Goal: Task Accomplishment & Management: Use online tool/utility

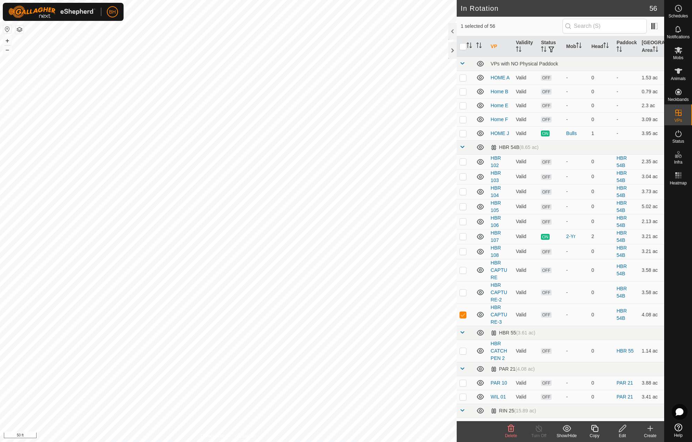
checkbox input "true"
checkbox input "false"
click at [597, 429] on icon at bounding box center [595, 428] width 9 height 8
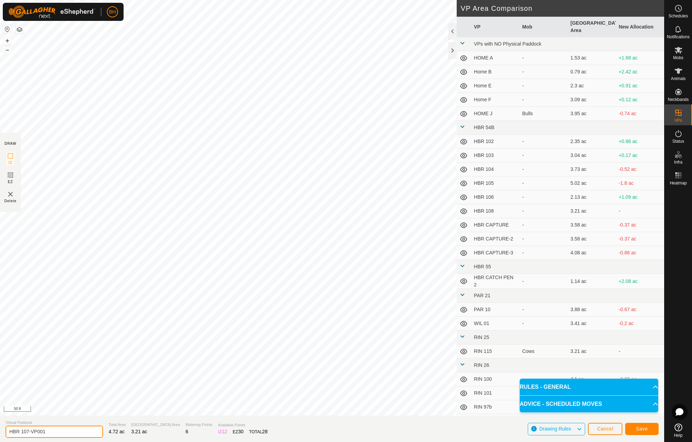
drag, startPoint x: 26, startPoint y: 430, endPoint x: 75, endPoint y: 434, distance: 49.2
click at [77, 435] on input "HBR 107-VP001" at bounding box center [55, 432] width 98 height 12
click at [58, 435] on input "HBR 108" at bounding box center [55, 432] width 98 height 14
type input "HBR 109"
click at [642, 428] on span "Save" at bounding box center [642, 429] width 12 height 6
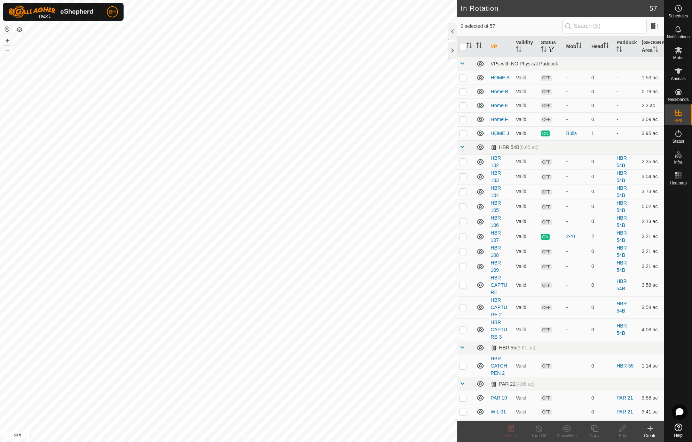
checkbox input "true"
click at [624, 432] on icon at bounding box center [622, 428] width 9 height 8
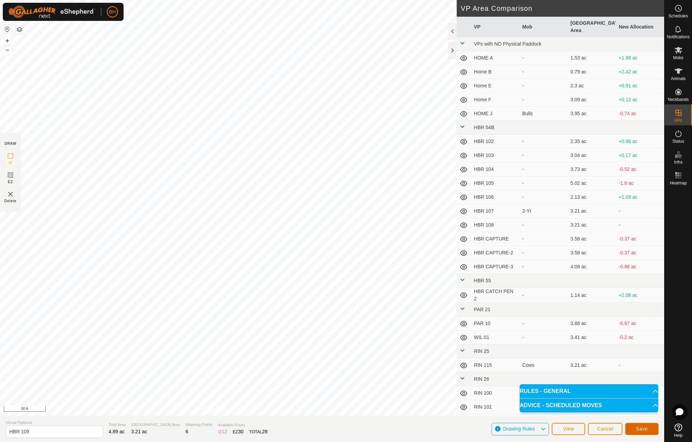
click at [650, 431] on button "Save" at bounding box center [641, 429] width 33 height 12
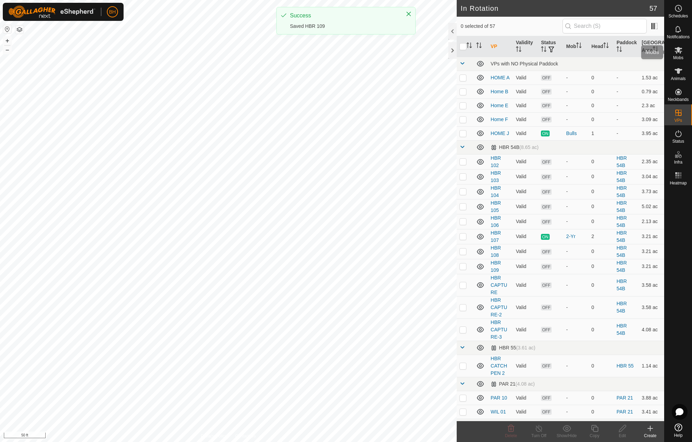
click at [681, 56] on span "Mobs" at bounding box center [678, 58] width 10 height 4
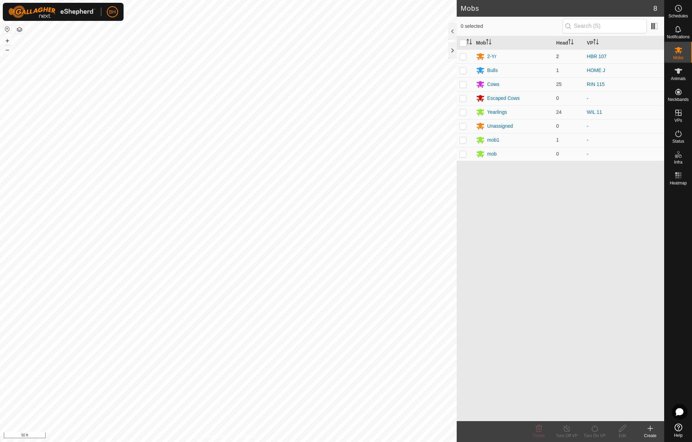
click at [462, 57] on p-checkbox at bounding box center [463, 57] width 7 height 6
checkbox input "true"
click at [594, 433] on div "Turn On VP" at bounding box center [595, 436] width 28 height 6
click at [602, 414] on link "Now" at bounding box center [615, 413] width 69 height 14
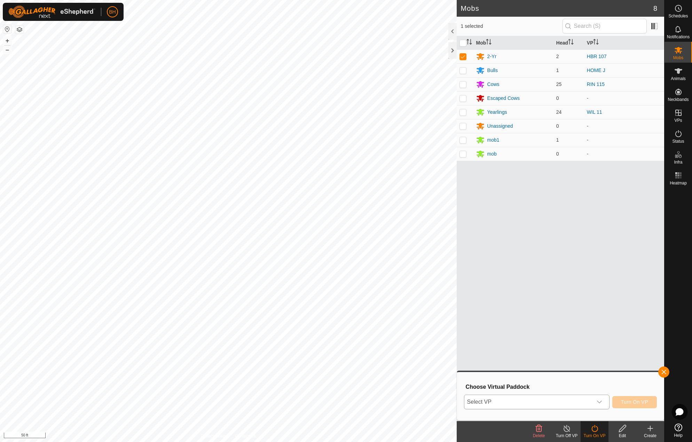
click at [600, 401] on icon "dropdown trigger" at bounding box center [600, 402] width 6 height 6
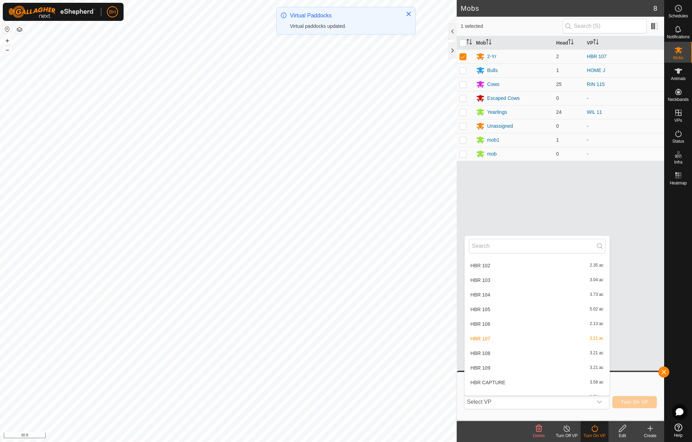
scroll to position [104, 0]
click at [526, 367] on li "HBR 109 3.21 ac" at bounding box center [537, 366] width 145 height 14
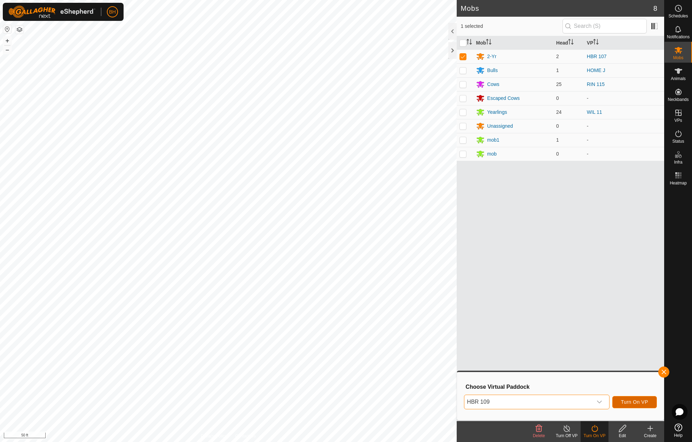
click at [650, 405] on button "Turn On VP" at bounding box center [635, 402] width 45 height 12
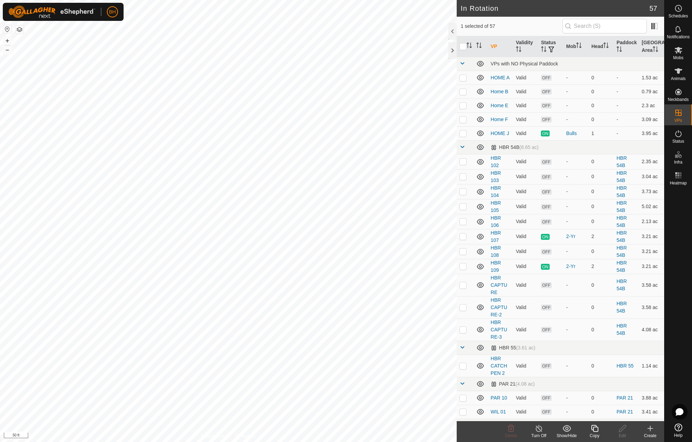
click at [599, 433] on div "Copy" at bounding box center [595, 436] width 28 height 6
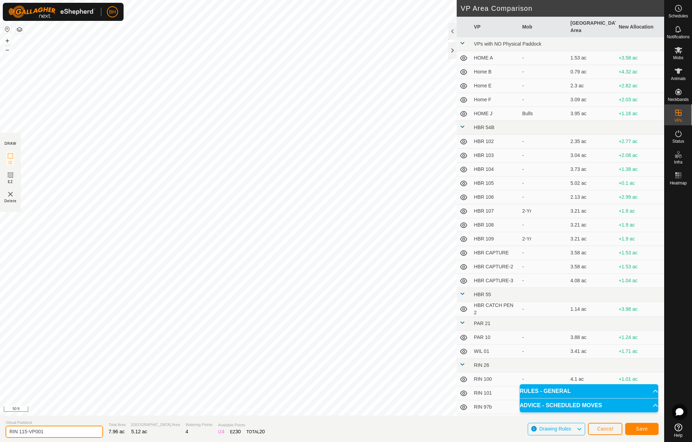
drag, startPoint x: 27, startPoint y: 434, endPoint x: 96, endPoint y: 435, distance: 69.7
click at [95, 435] on input "RIN 115-VP001" at bounding box center [55, 432] width 98 height 12
type input "RIN 116"
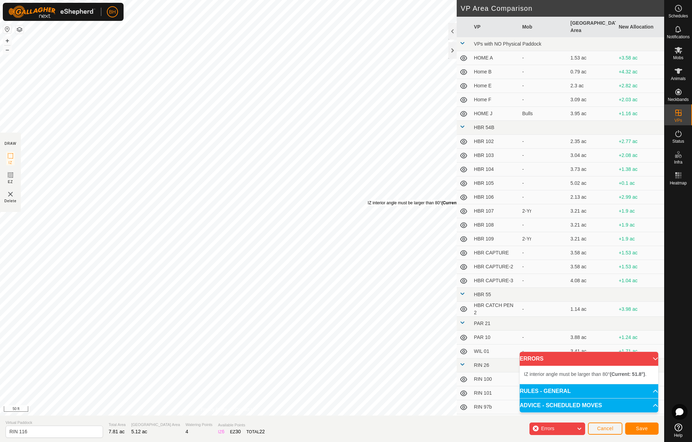
click at [368, 200] on div "IZ interior angle must be larger than 80° (Current: 51.8°) ." at bounding box center [420, 203] width 105 height 6
click at [367, 199] on div "IZ interior angle must be larger than 80° (Current: 51.8°) ." at bounding box center [367, 199] width 0 height 0
click at [324, 208] on div "IZ interior angle must be larger than 80° (Current: 36.1°) ." at bounding box center [376, 211] width 105 height 6
click at [199, 258] on div "IZ interior angle must be larger than 80° (Current: 75.5°) ." at bounding box center [251, 261] width 105 height 6
click at [298, 189] on div "IZ interior angle must be larger than 80° (Current: 52.5°) ." at bounding box center [350, 192] width 105 height 6
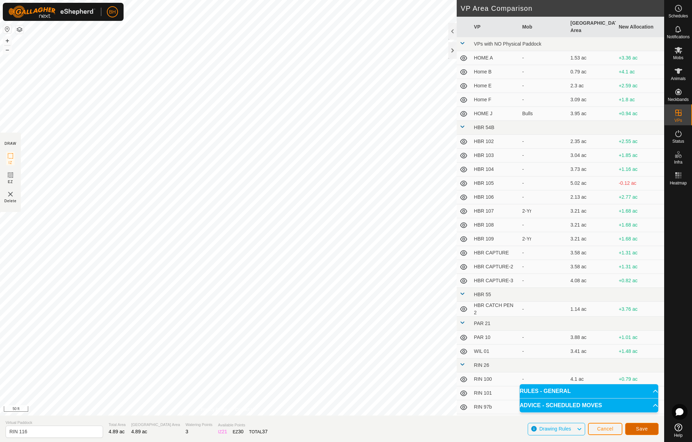
click at [643, 430] on span "Save" at bounding box center [642, 429] width 12 height 6
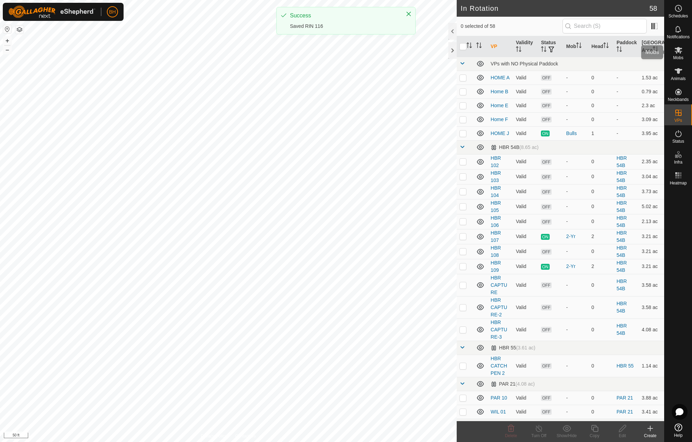
click at [684, 57] on span "Mobs" at bounding box center [678, 58] width 10 height 4
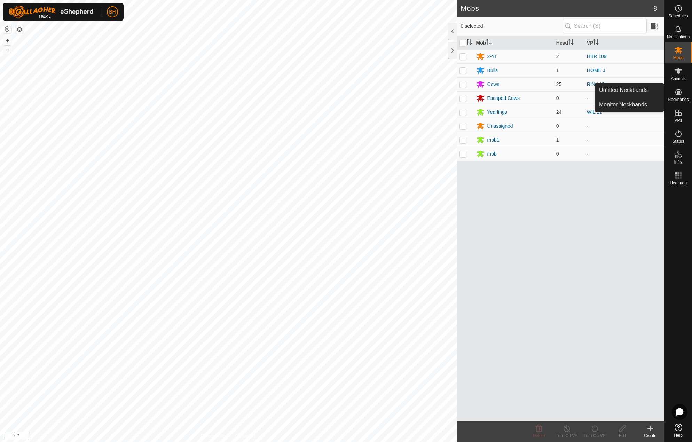
click at [464, 84] on p-checkbox at bounding box center [463, 84] width 7 height 6
checkbox input "true"
click at [598, 432] on icon at bounding box center [595, 428] width 9 height 8
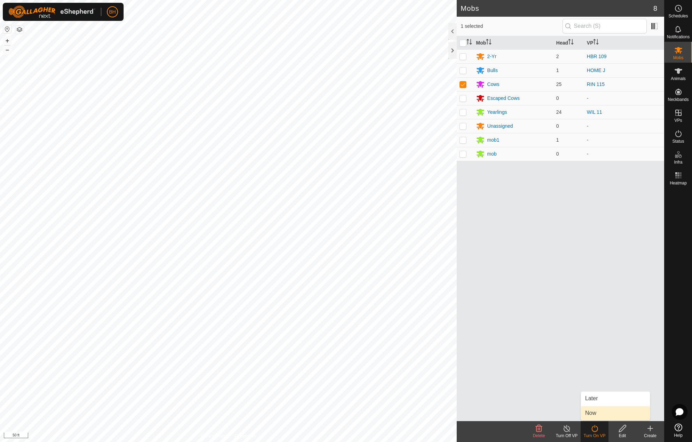
click at [612, 412] on link "Now" at bounding box center [615, 413] width 69 height 14
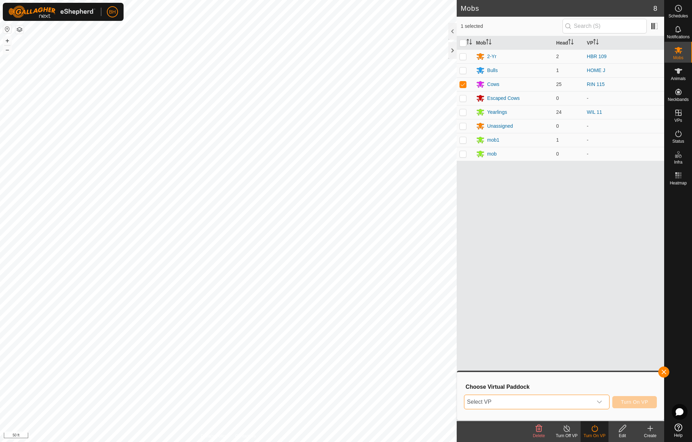
click at [583, 404] on span "Select VP" at bounding box center [529, 402] width 128 height 14
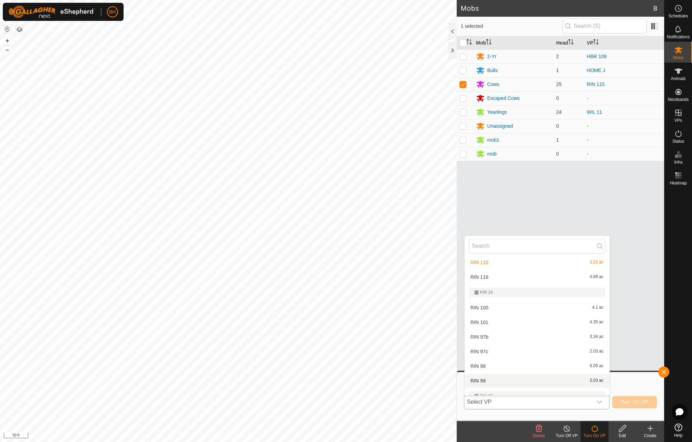
scroll to position [358, 0]
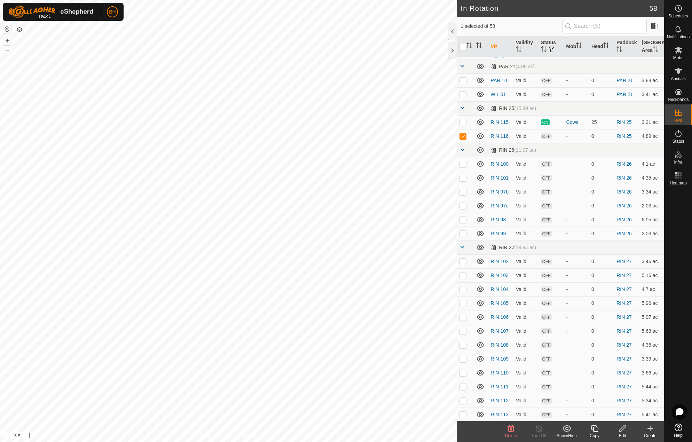
scroll to position [314, 0]
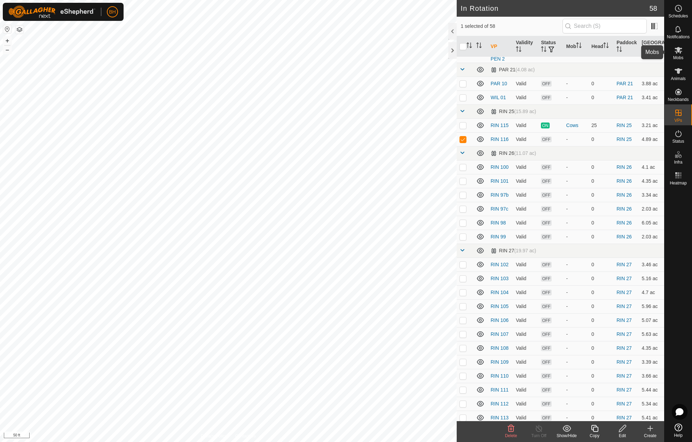
click at [682, 54] on icon at bounding box center [679, 50] width 8 height 8
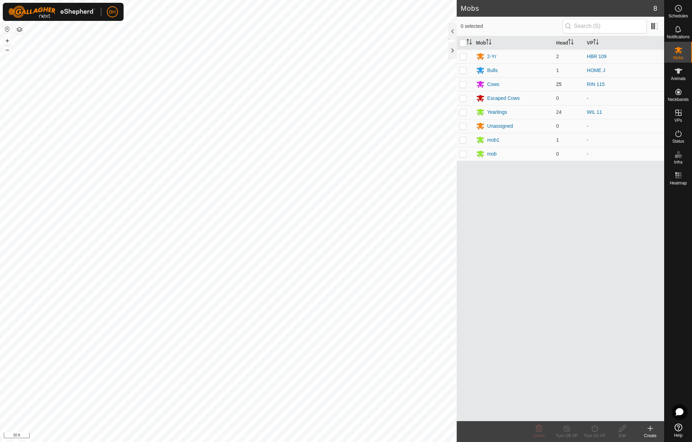
click at [465, 85] on p-checkbox at bounding box center [463, 84] width 7 height 6
checkbox input "true"
click at [598, 433] on div "Turn On VP" at bounding box center [595, 436] width 28 height 6
click at [601, 415] on link "Now" at bounding box center [615, 413] width 69 height 14
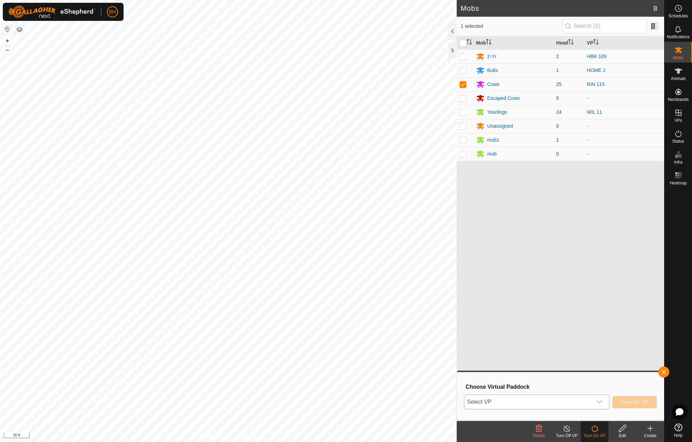
click at [559, 400] on span "Select VP" at bounding box center [529, 402] width 128 height 14
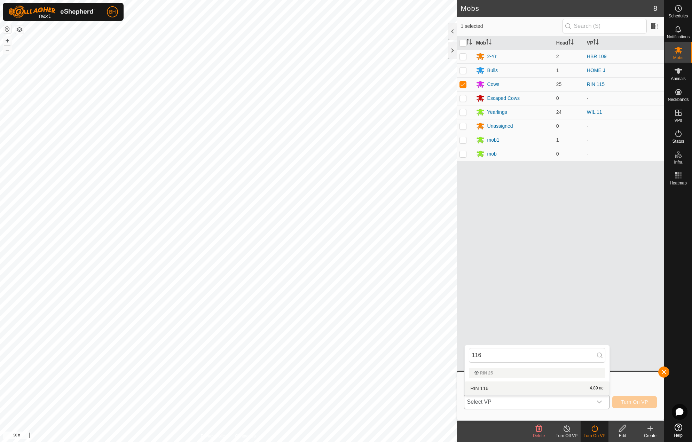
type input "116"
click at [514, 388] on li "RIN 116 4.89 ac" at bounding box center [537, 389] width 145 height 14
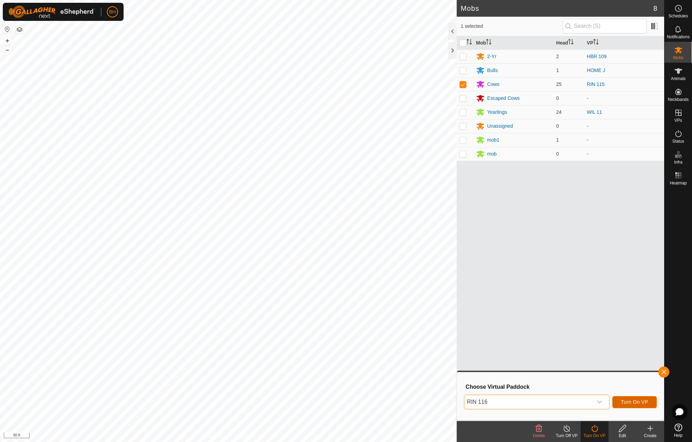
click at [645, 401] on span "Turn On VP" at bounding box center [634, 402] width 27 height 6
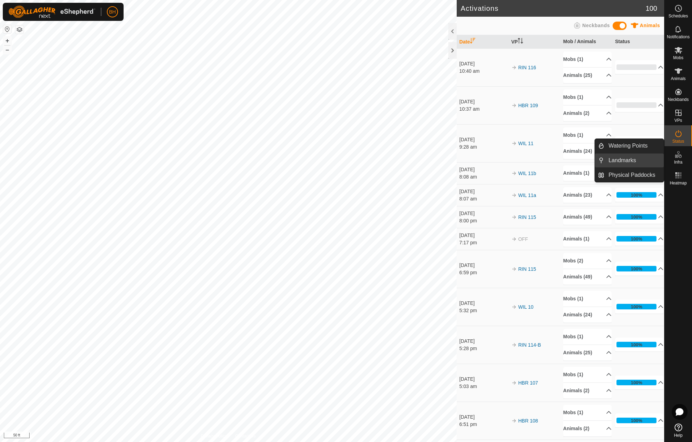
click at [625, 158] on link "Landmarks" at bounding box center [635, 161] width 60 height 14
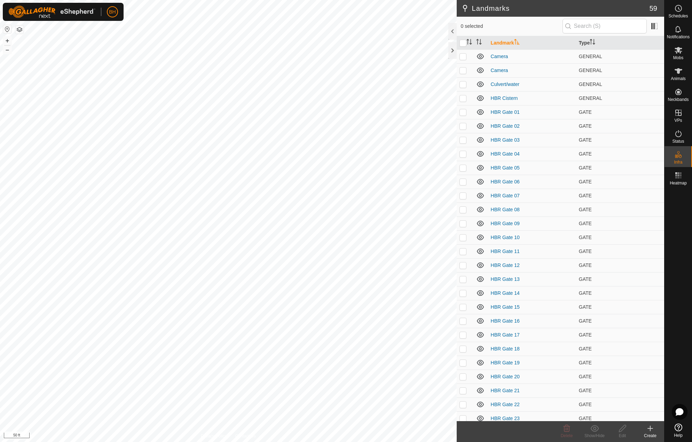
click at [652, 431] on icon at bounding box center [650, 428] width 8 height 8
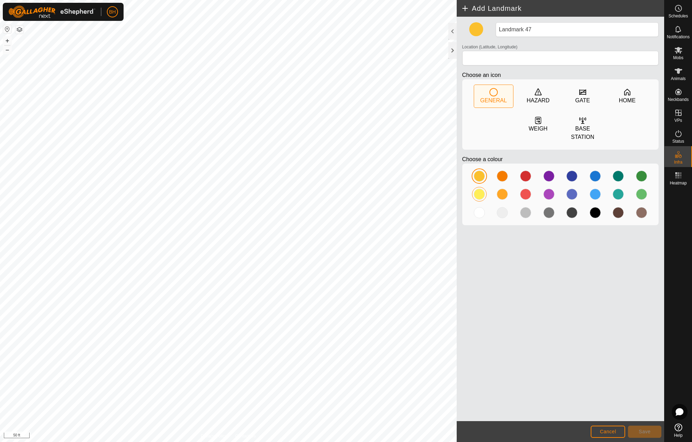
click at [483, 198] on div at bounding box center [479, 194] width 11 height 11
drag, startPoint x: 536, startPoint y: 29, endPoint x: 466, endPoint y: 16, distance: 70.8
click at [468, 17] on div "Landmark 47 Location (Latitude, Longitude) Choose an icon GENERAL HAZARD GATE H…" at bounding box center [561, 219] width 208 height 405
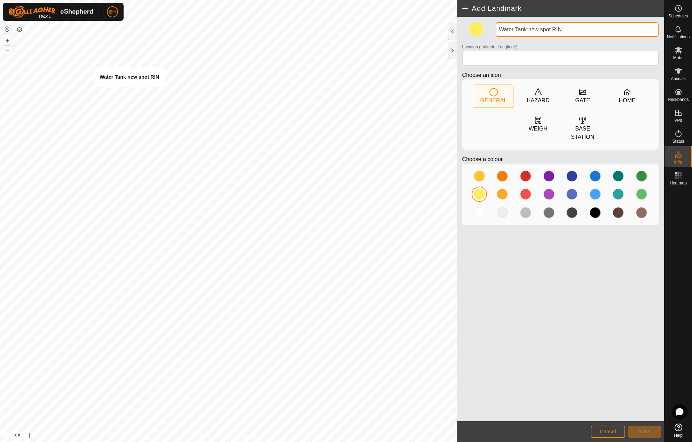
type input "Water Tank new spot RIN"
type input "43.688326, -70.386587"
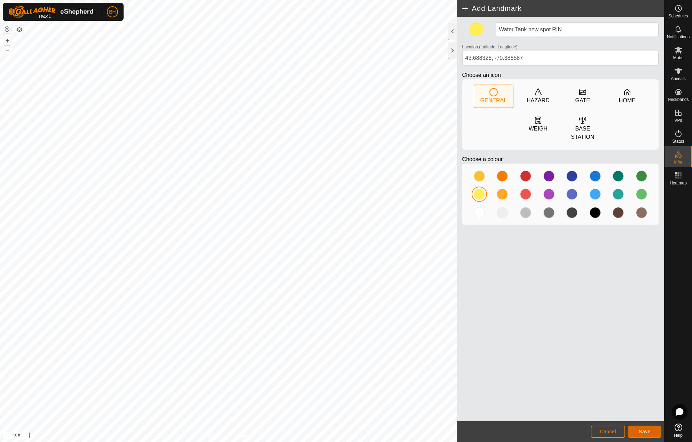
click at [645, 431] on span "Save" at bounding box center [645, 432] width 12 height 6
